Goal: Task Accomplishment & Management: Manage account settings

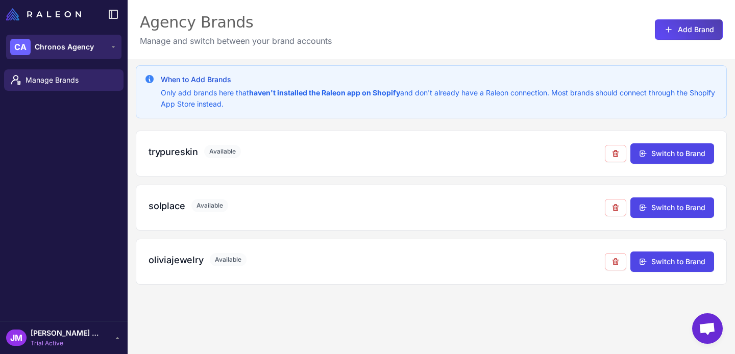
click at [109, 44] on icon at bounding box center [113, 47] width 8 height 8
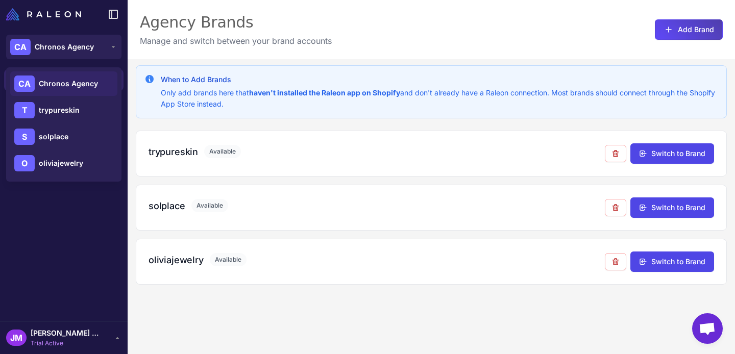
click at [76, 187] on div "Manage Brands" at bounding box center [64, 193] width 128 height 256
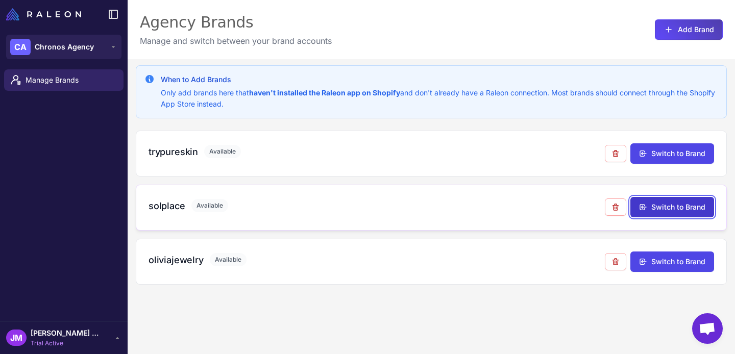
click at [646, 208] on icon at bounding box center [643, 207] width 8 height 8
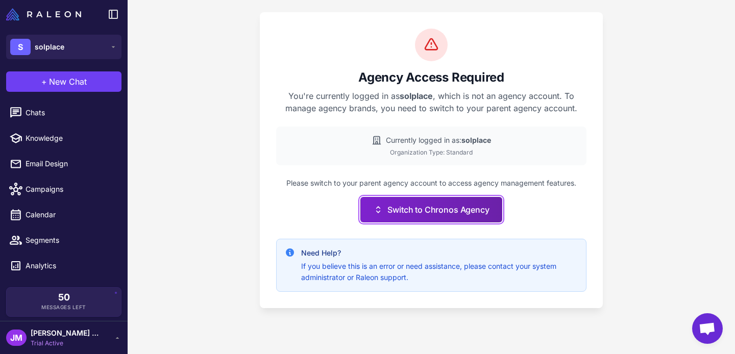
click at [396, 209] on button "Switch to Chronos Agency" at bounding box center [430, 210] width 141 height 26
